Goal: Task Accomplishment & Management: Complete application form

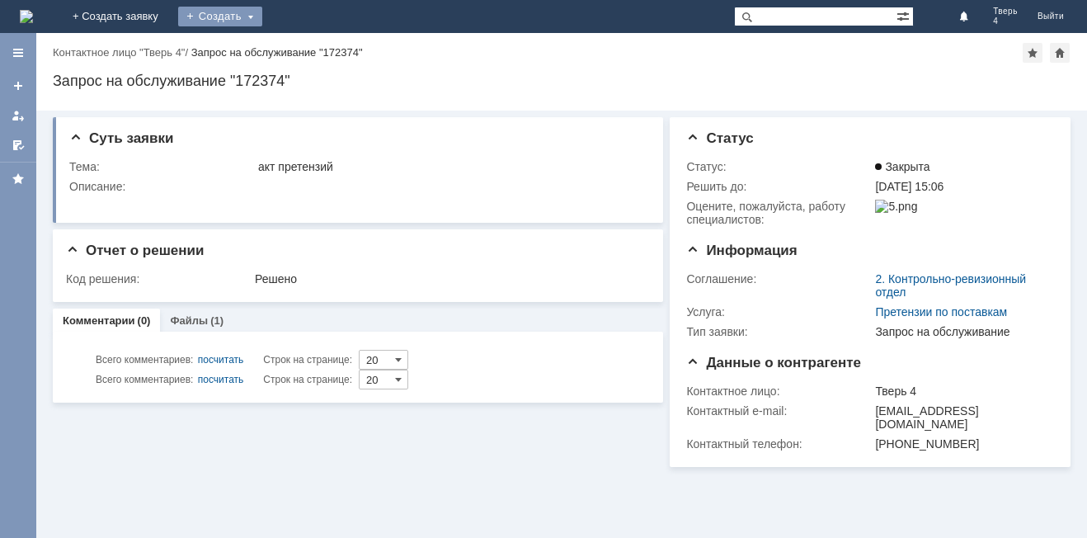
click at [262, 8] on div "Создать" at bounding box center [220, 17] width 84 height 20
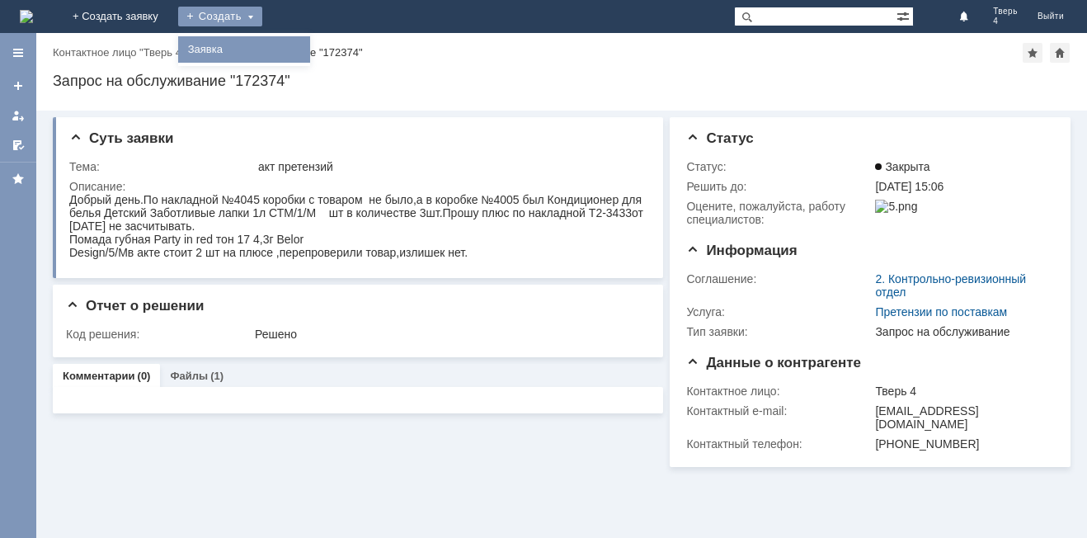
click at [307, 54] on link "Заявка" at bounding box center [243, 50] width 125 height 20
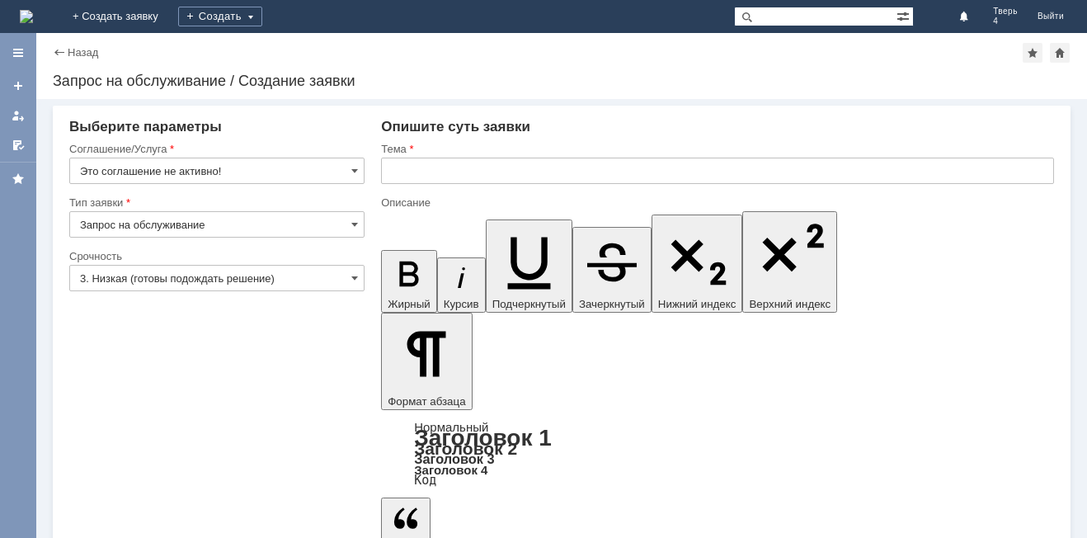
click at [242, 227] on input "Запрос на обслуживание" at bounding box center [216, 224] width 295 height 26
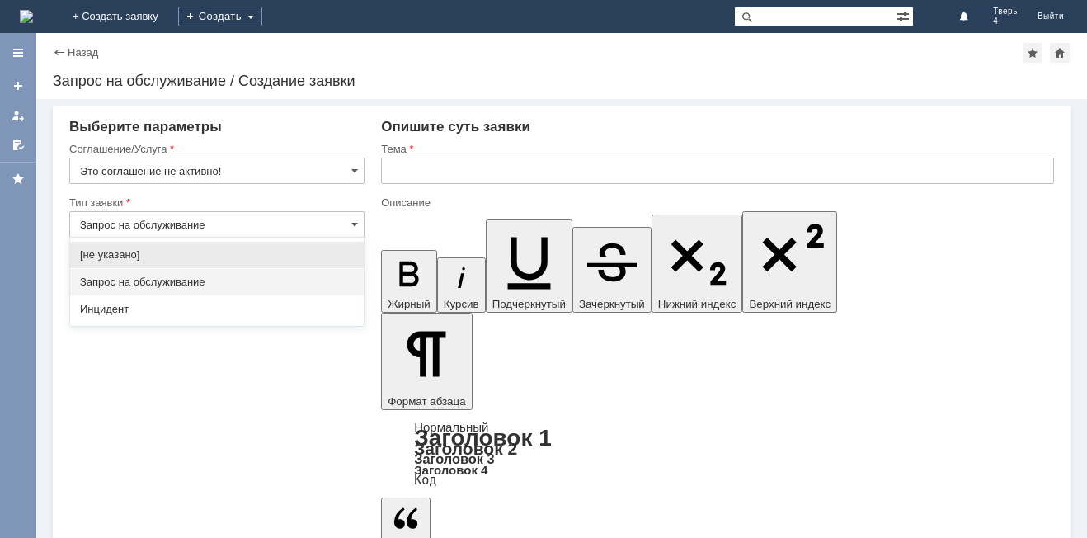
click at [226, 216] on input "Запрос на обслуживание" at bounding box center [216, 224] width 295 height 26
click at [355, 224] on span at bounding box center [354, 224] width 7 height 13
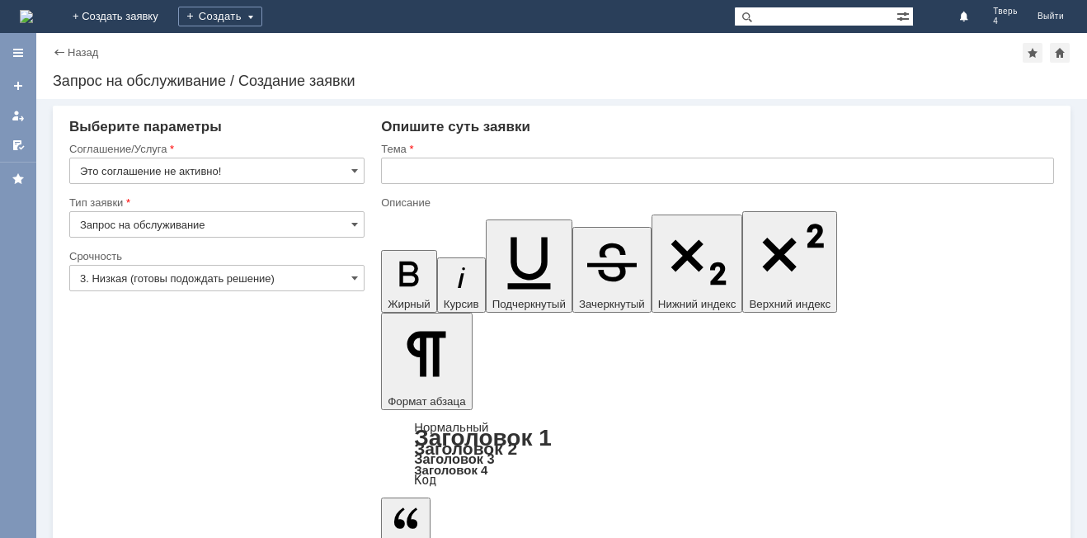
type input "Запрос на обслуживание"
click at [291, 271] on input "3. Низкая (готовы подождать решение)" at bounding box center [216, 278] width 295 height 26
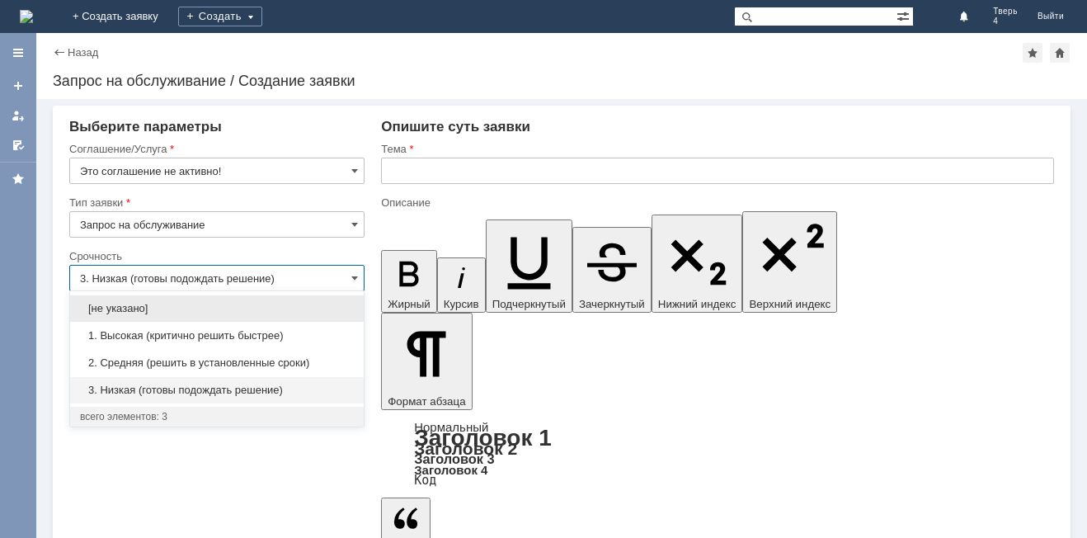
click at [291, 270] on input "3. Низкая (готовы подождать решение)" at bounding box center [216, 278] width 295 height 26
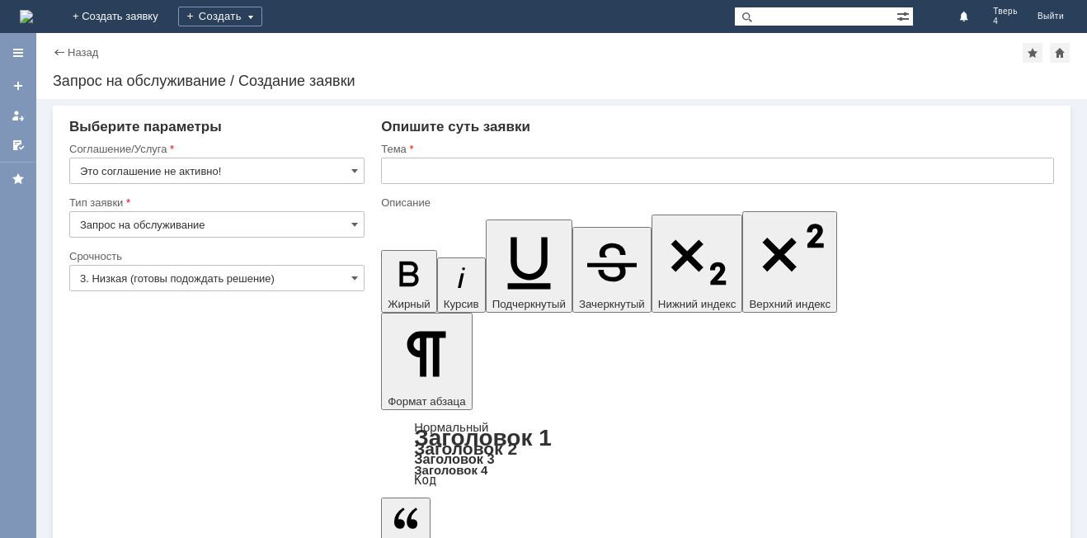
type input "3. Низкая (готовы подождать решение)"
click at [305, 167] on input "Это соглашение не активно!" at bounding box center [216, 171] width 295 height 26
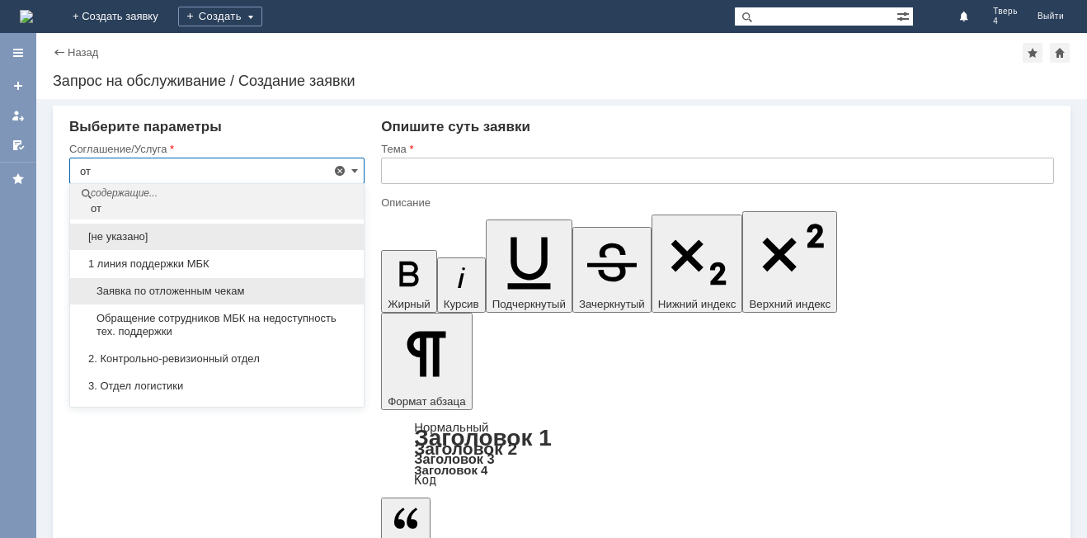
click at [274, 283] on div "Заявка по отложенным чекам" at bounding box center [217, 291] width 294 height 26
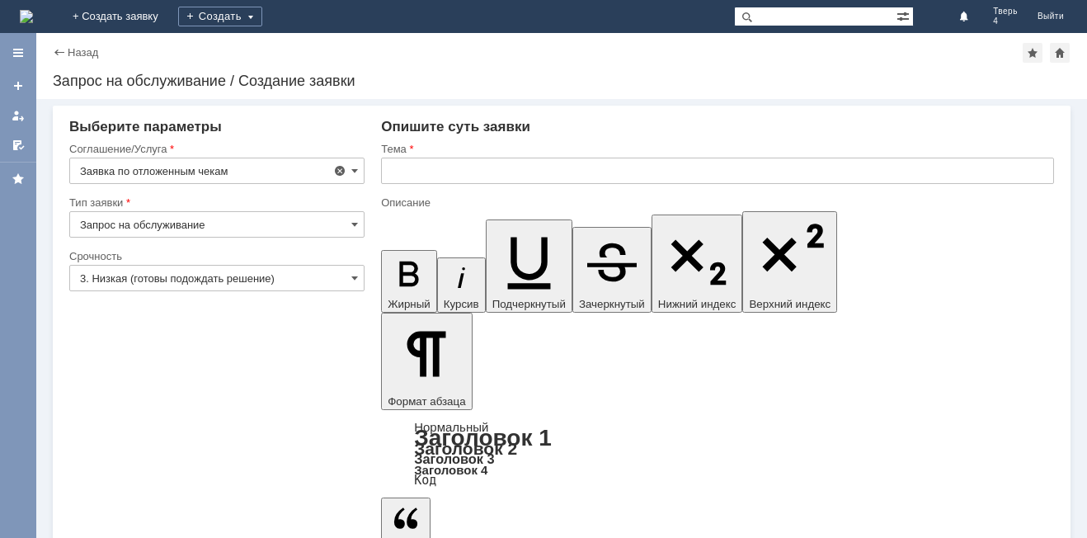
type input "Заявка по отложенным чекам"
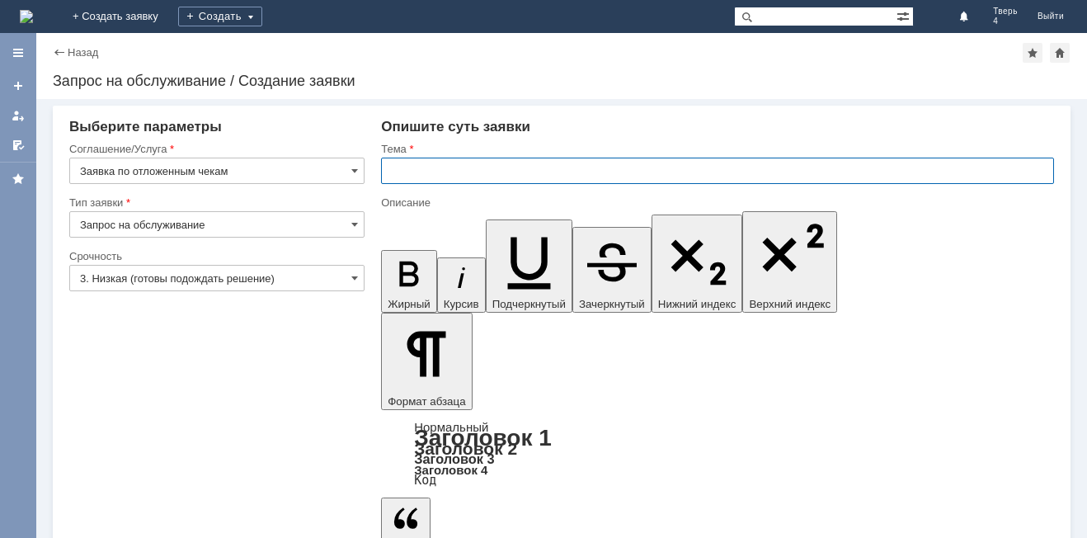
click at [432, 175] on input "text" at bounding box center [717, 171] width 673 height 26
type input "Отложенные чеки"
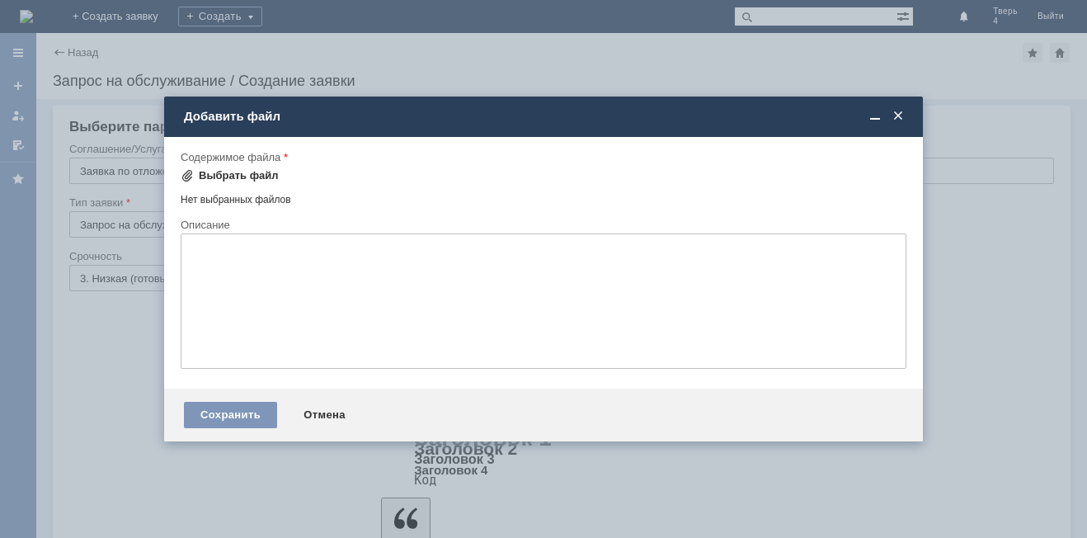
click at [230, 176] on div "Выбрать файл" at bounding box center [239, 175] width 80 height 13
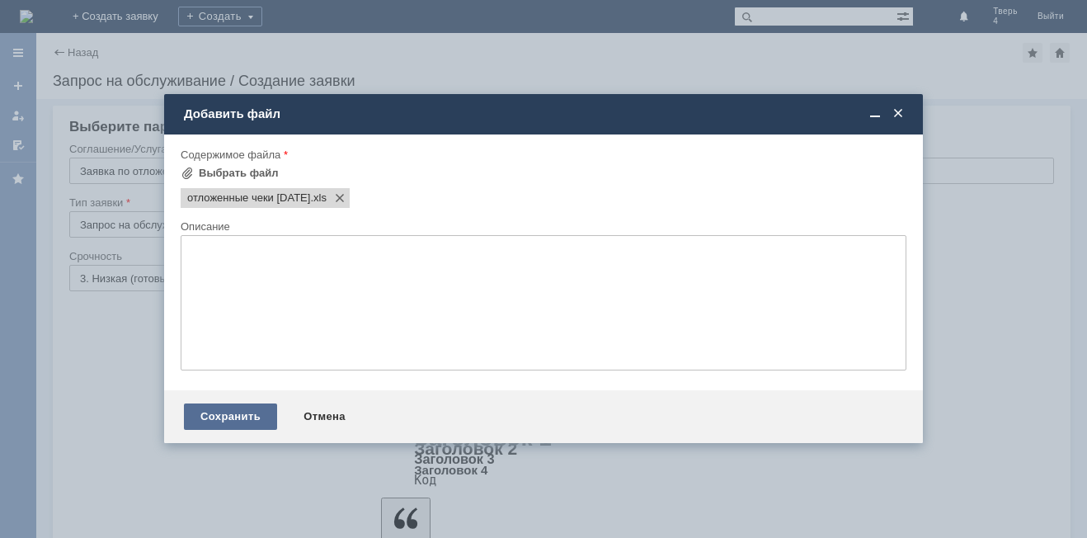
click at [229, 418] on div "Сохранить" at bounding box center [230, 416] width 93 height 26
